Goal: Information Seeking & Learning: Find specific fact

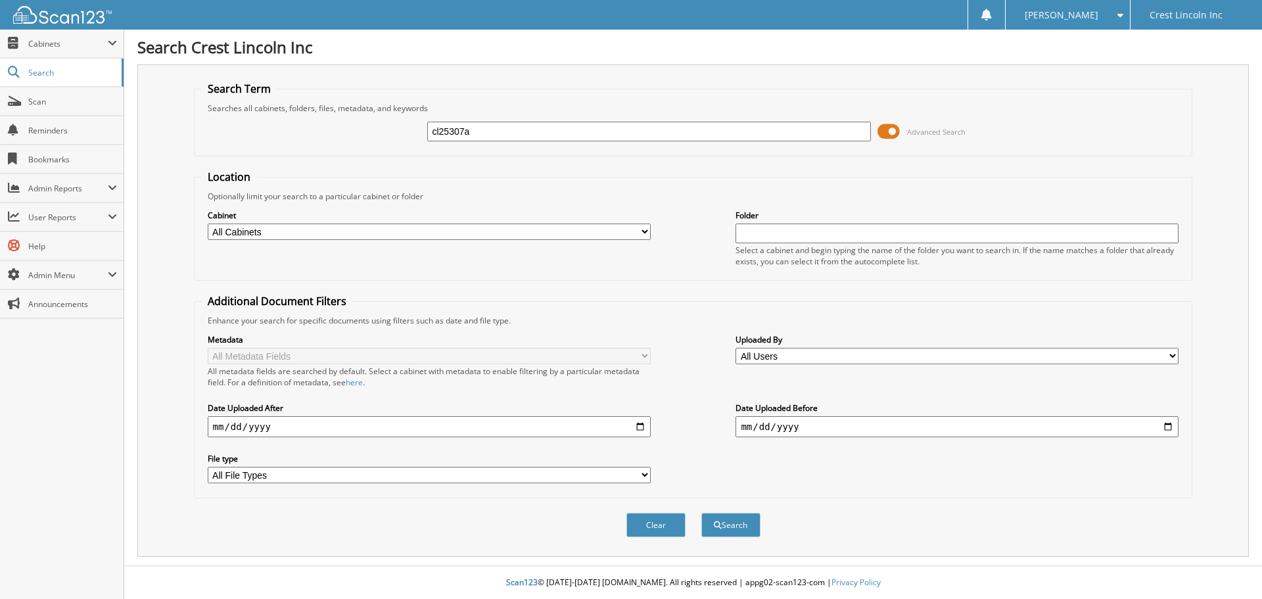
type input "cl25307a"
click at [897, 132] on span at bounding box center [888, 132] width 22 height 20
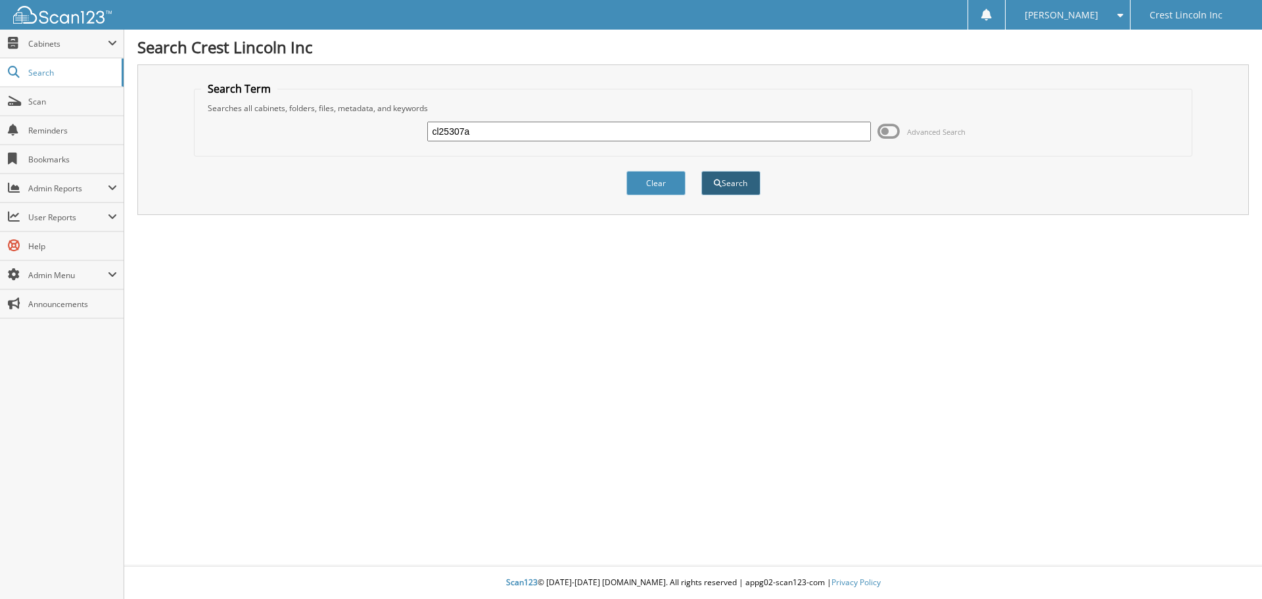
click at [721, 190] on button "Search" at bounding box center [730, 183] width 59 height 24
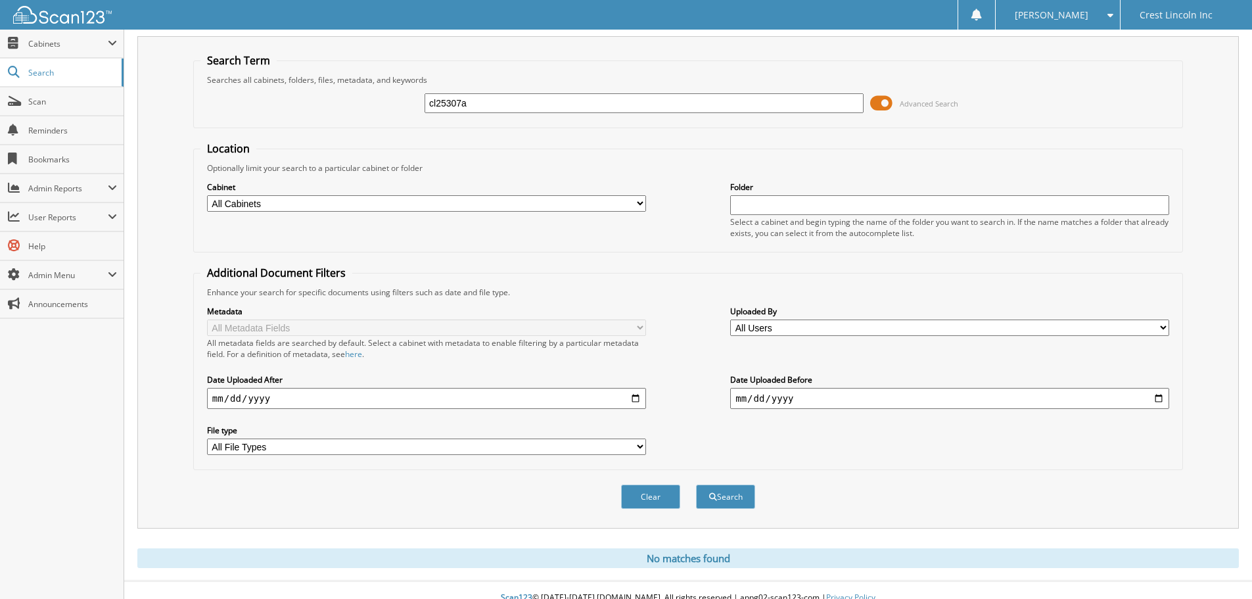
scroll to position [44, 0]
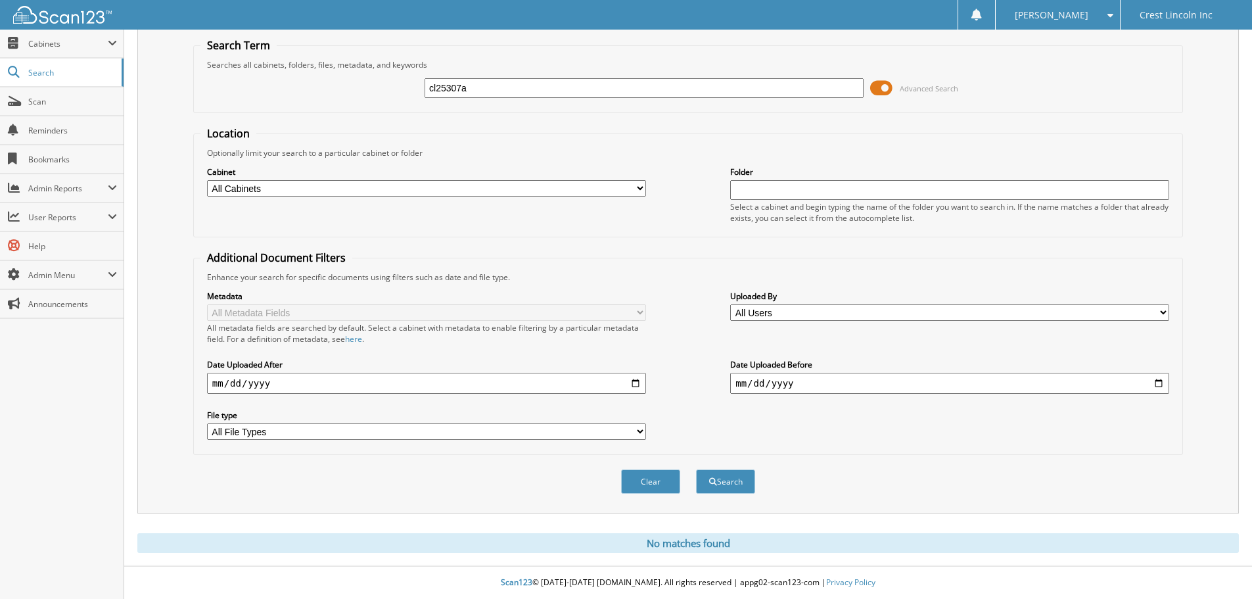
click at [889, 88] on span at bounding box center [881, 88] width 22 height 20
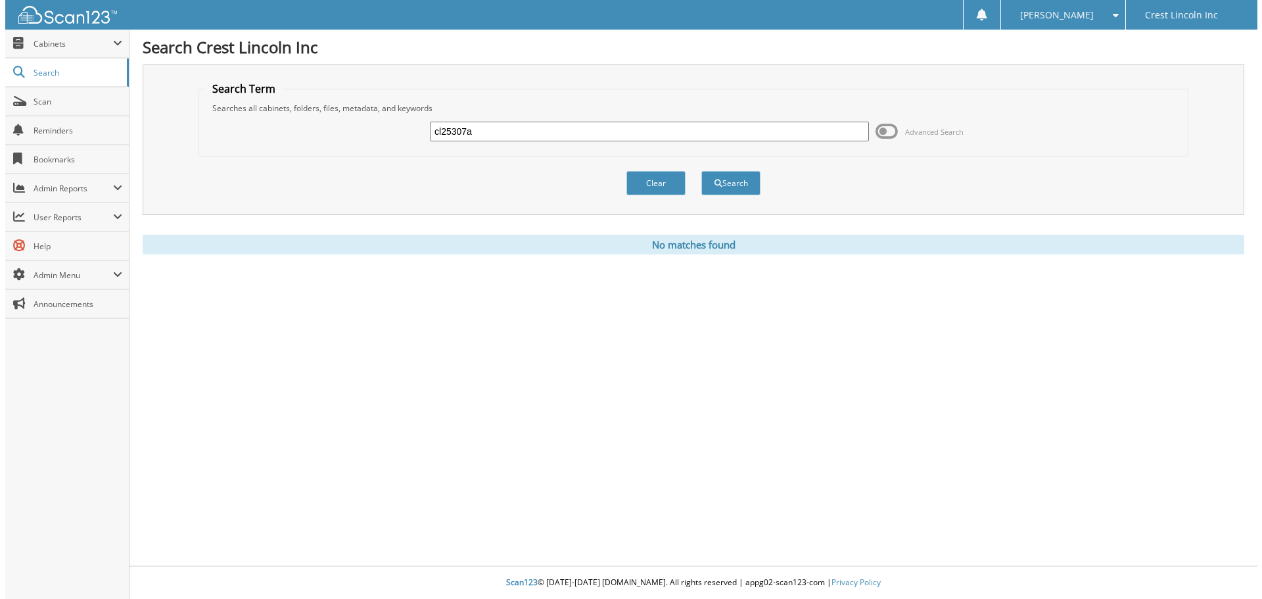
scroll to position [0, 0]
click at [602, 133] on input "cl25307a" at bounding box center [648, 132] width 443 height 20
type input "cl25307"
click at [701, 171] on button "Search" at bounding box center [730, 183] width 59 height 24
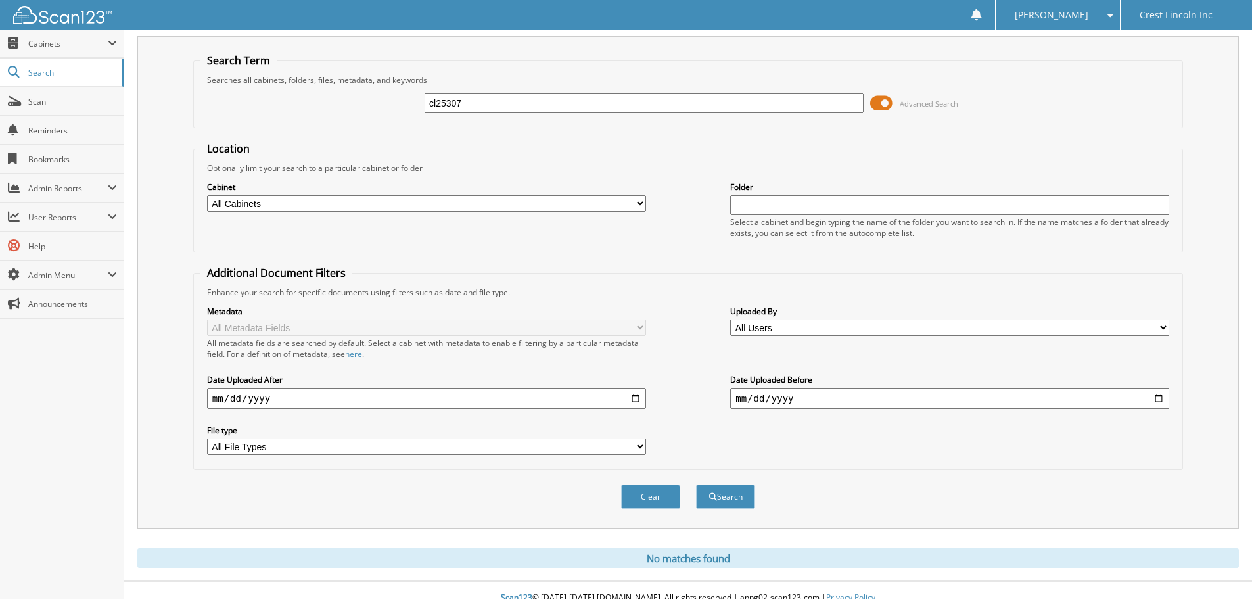
scroll to position [44, 0]
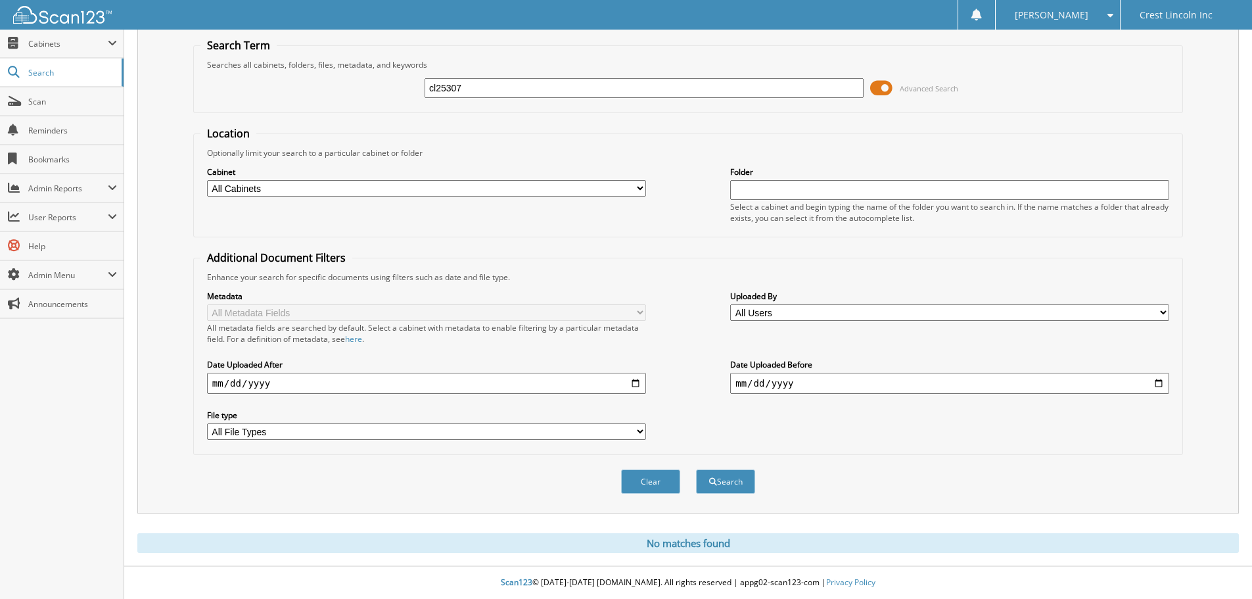
click at [890, 87] on span at bounding box center [881, 88] width 22 height 20
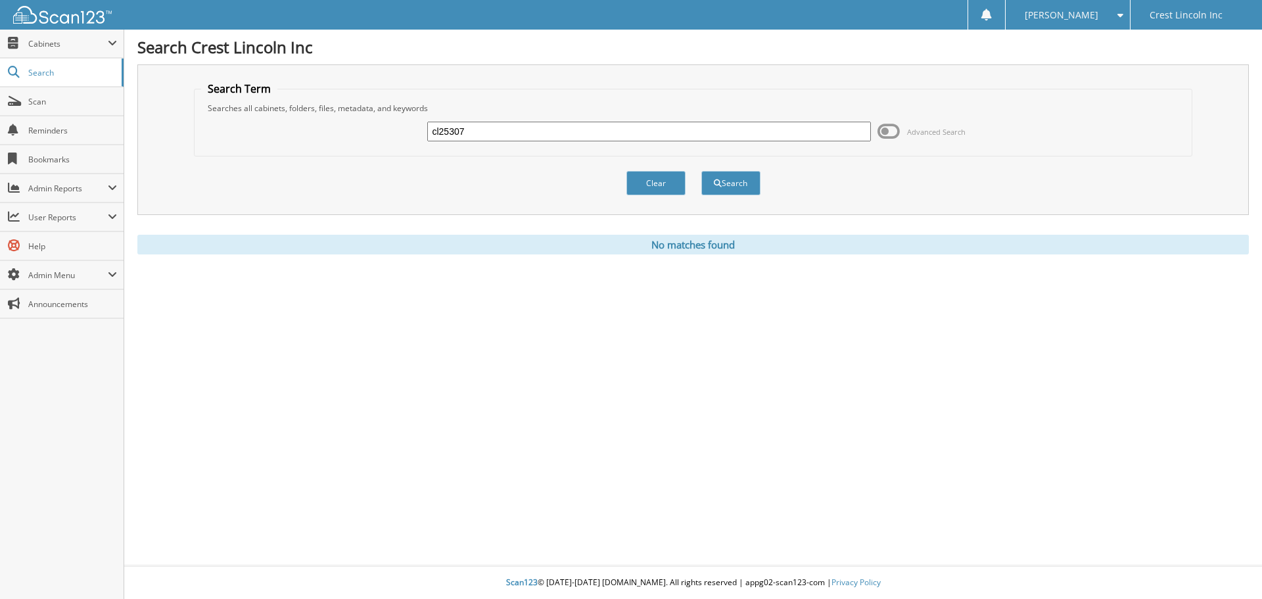
click at [449, 132] on input "cl25307" at bounding box center [648, 132] width 443 height 20
type input "cl24307"
click at [710, 180] on button "Search" at bounding box center [730, 183] width 59 height 24
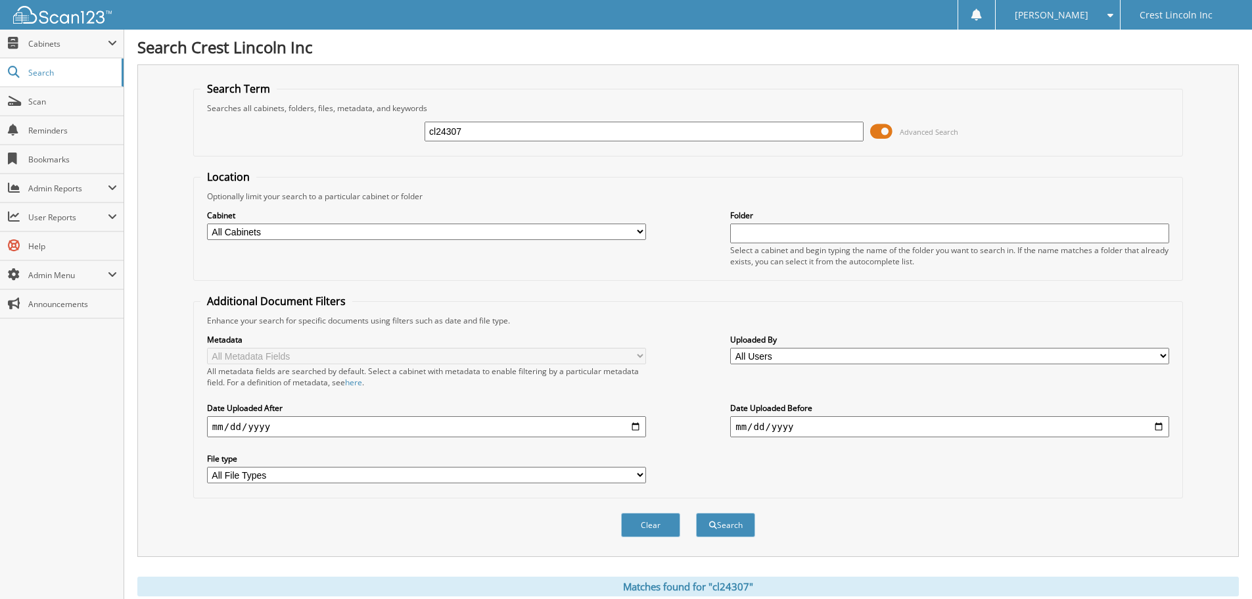
click at [888, 129] on span at bounding box center [881, 132] width 22 height 20
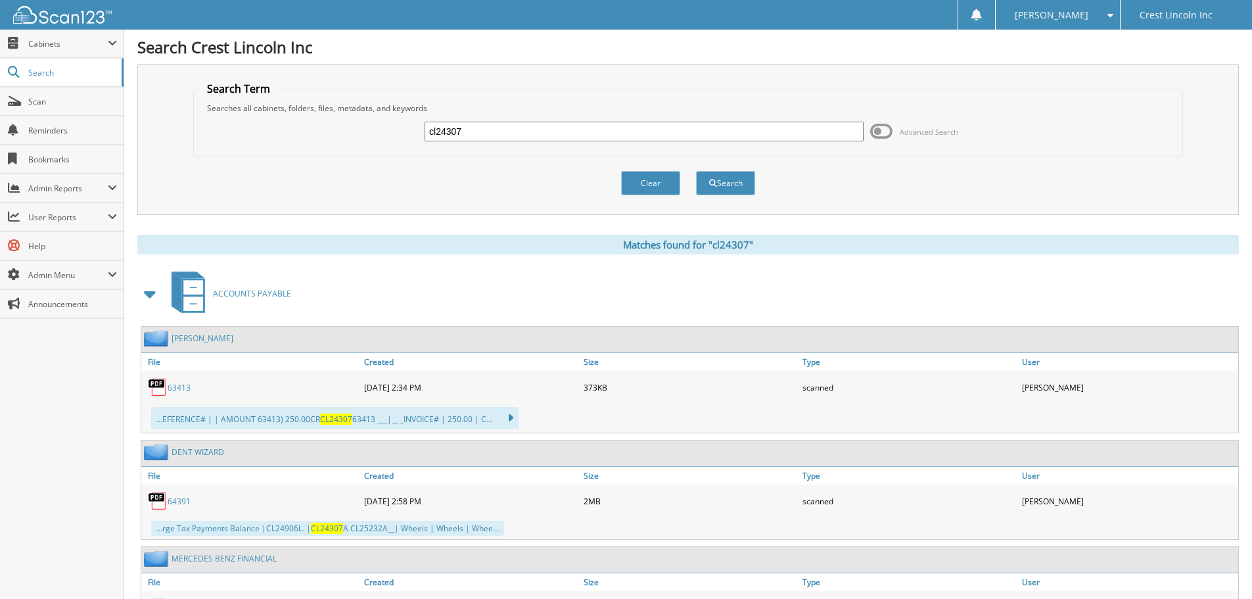
click at [153, 294] on span at bounding box center [150, 294] width 18 height 24
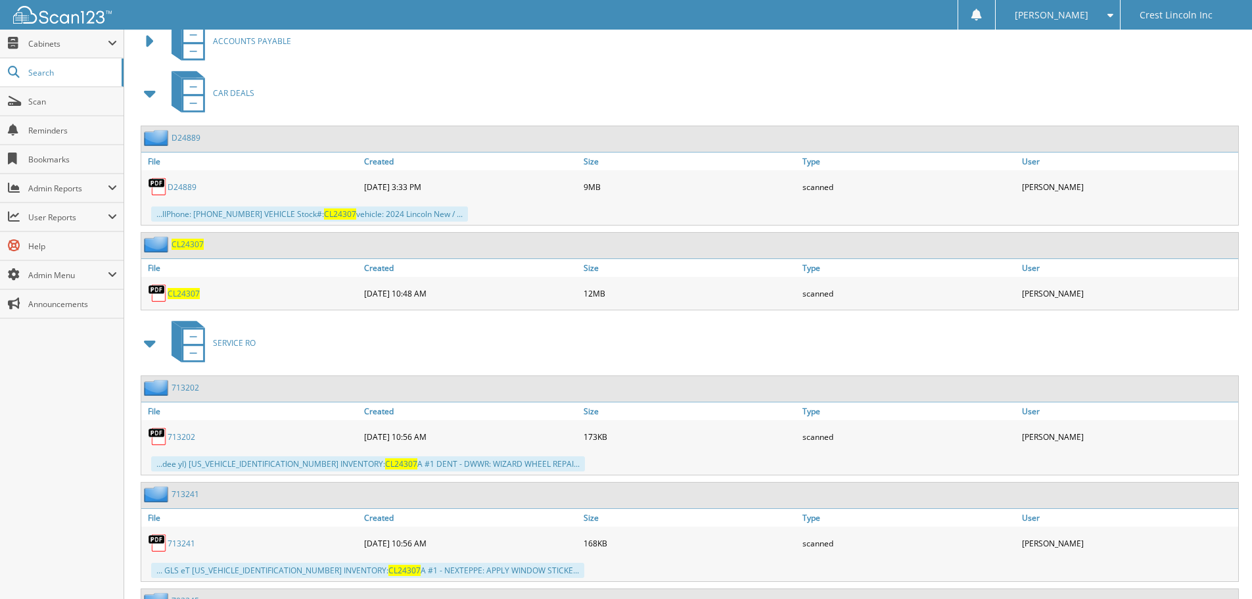
scroll to position [263, 0]
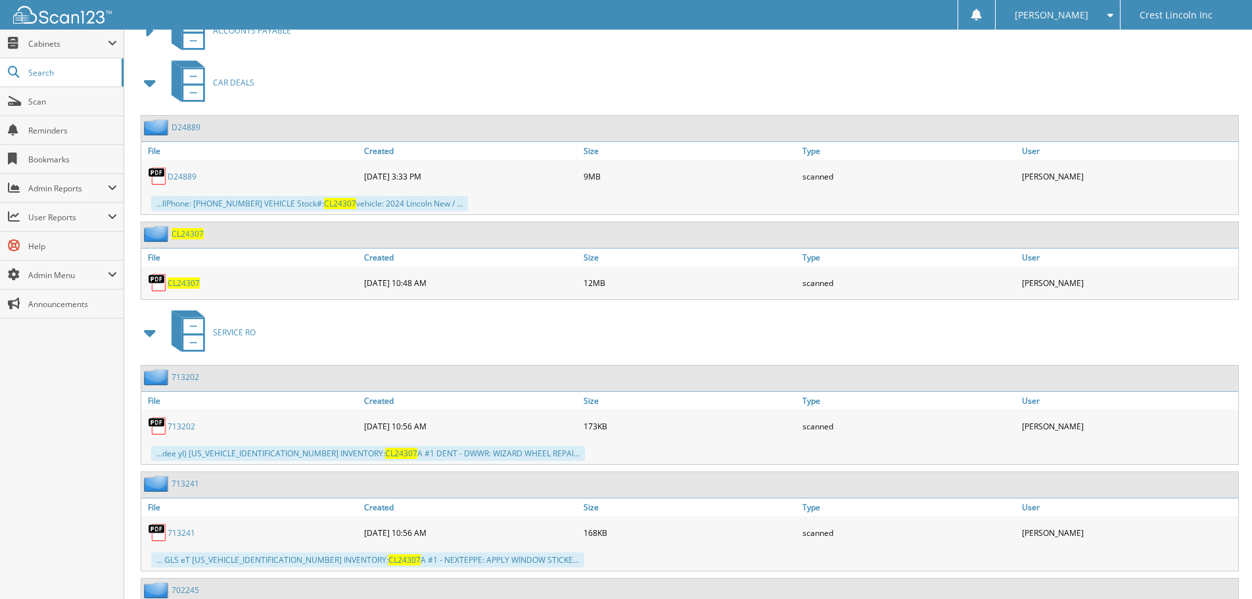
click at [188, 283] on span "CL24307" at bounding box center [184, 282] width 32 height 11
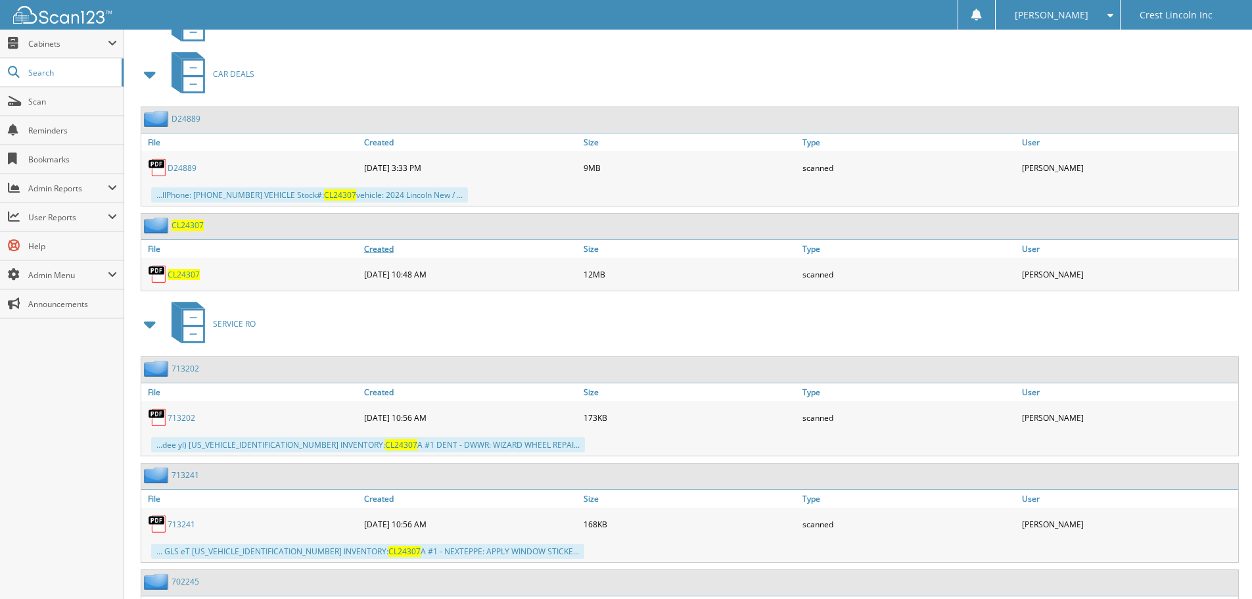
scroll to position [197, 0]
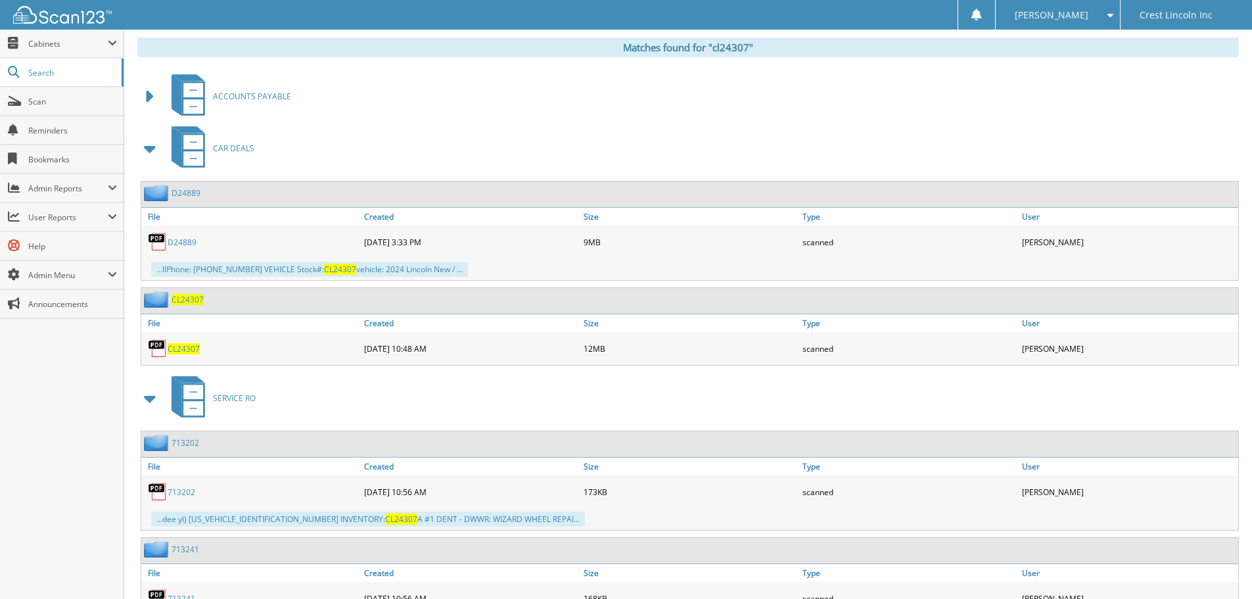
click at [189, 298] on span "CL24307" at bounding box center [188, 299] width 32 height 11
